Goal: Information Seeking & Learning: Learn about a topic

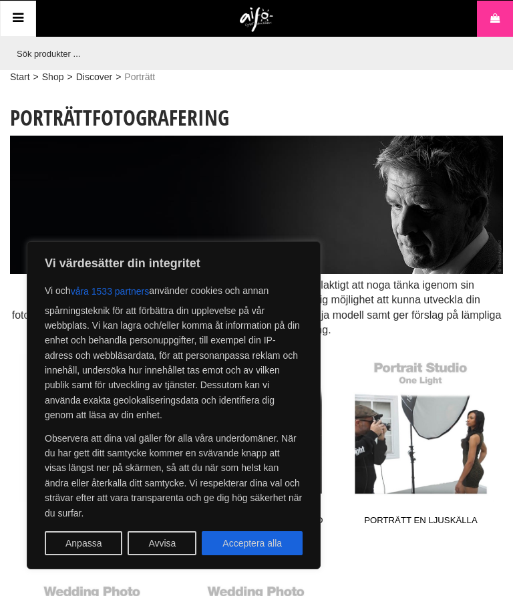
click at [274, 535] on button "Acceptera alla" at bounding box center [252, 543] width 101 height 24
checkbox input "true"
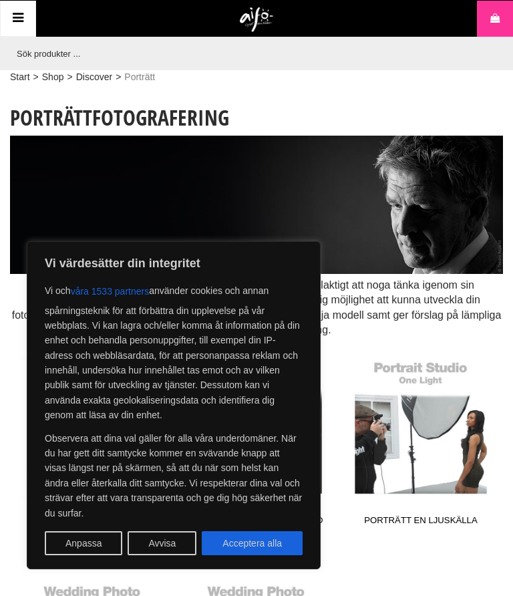
checkbox input "true"
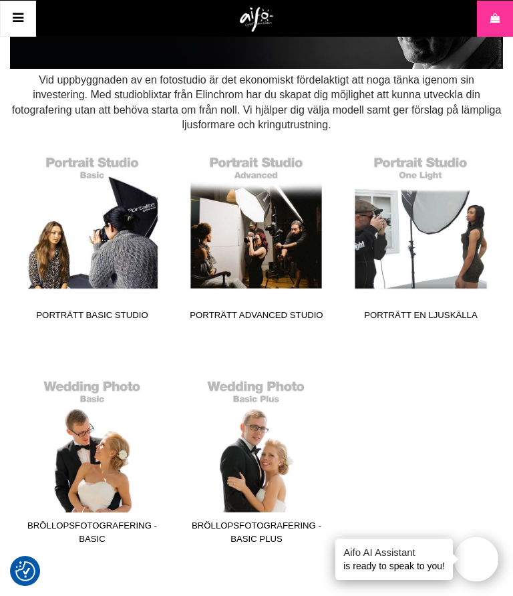
scroll to position [202, 0]
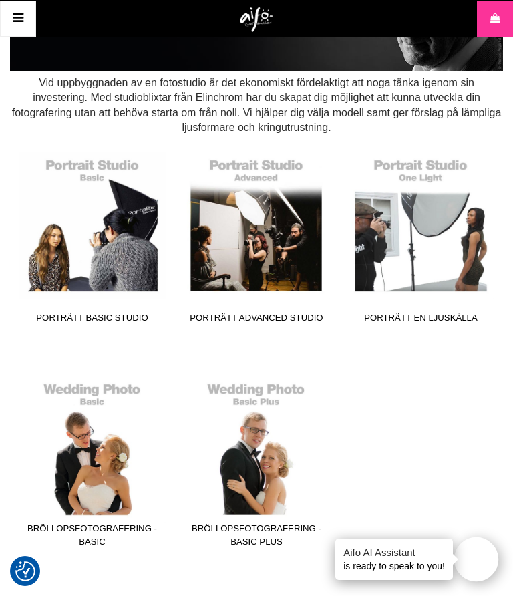
click at [117, 235] on link "Porträtt Basic Studio" at bounding box center [93, 239] width 148 height 180
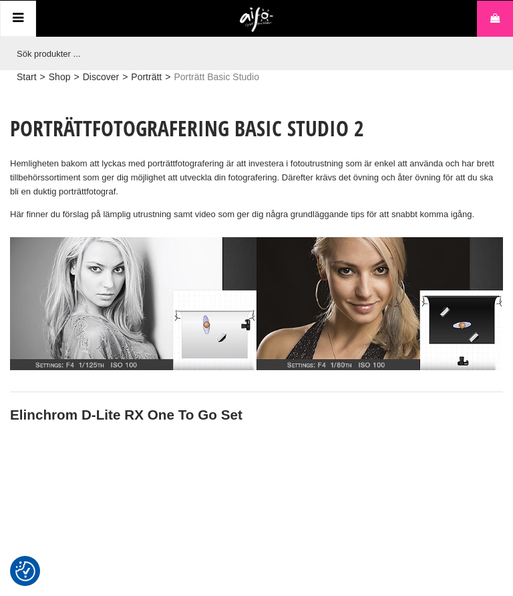
checkbox input "true"
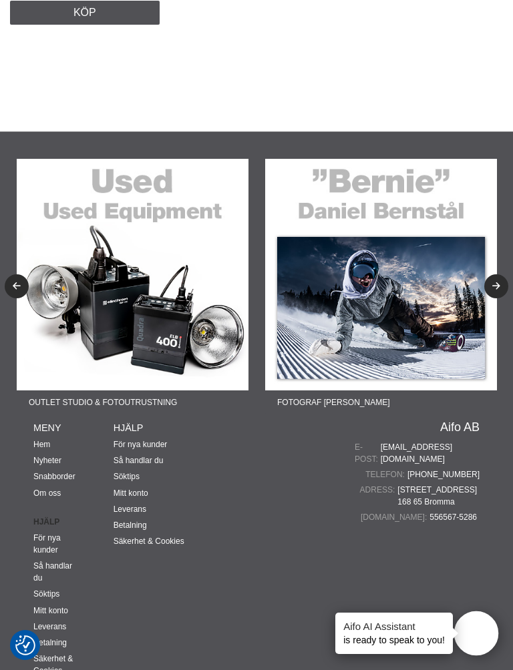
scroll to position [2177, 0]
